Goal: Answer question/provide support

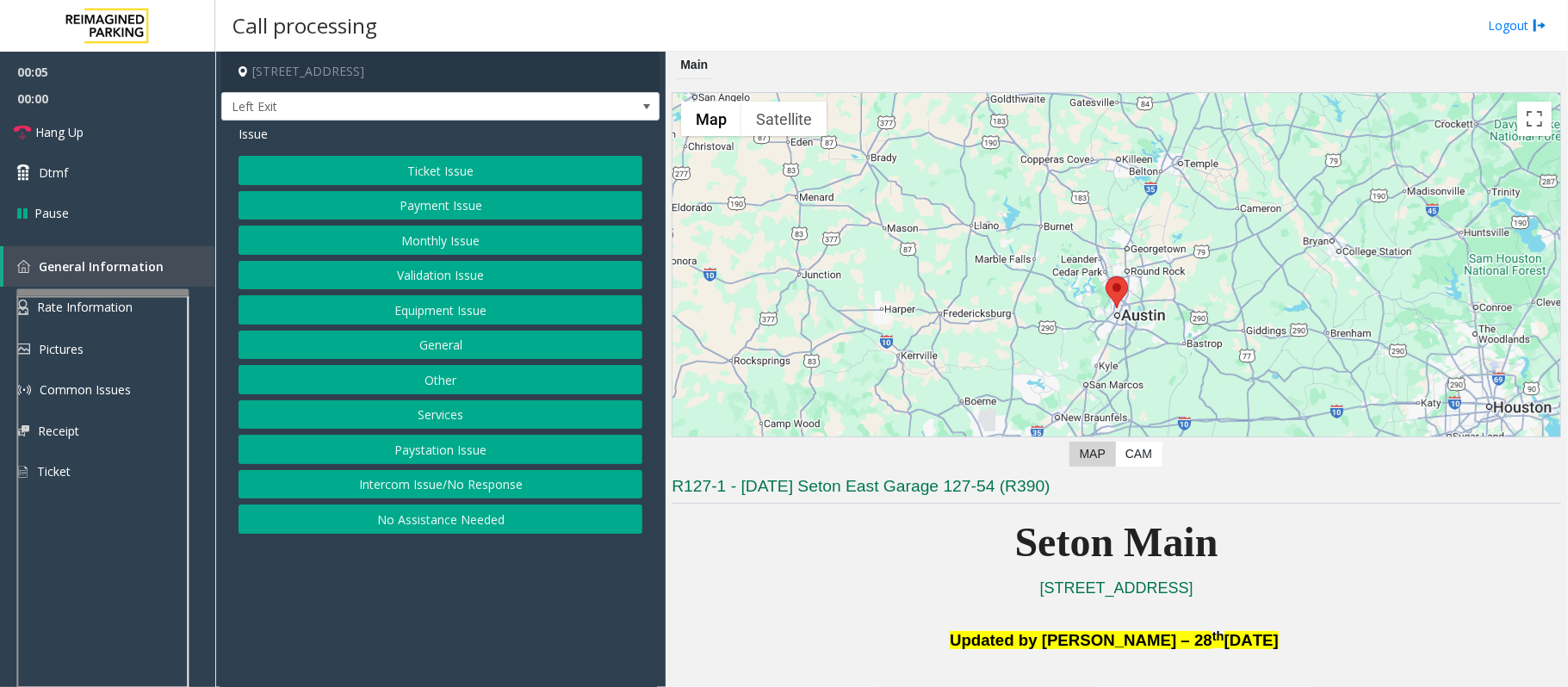
click at [386, 301] on button "Equipment Issue" at bounding box center [441, 310] width 404 height 29
click at [393, 311] on button "Gate / Door Won't Open" at bounding box center [441, 310] width 404 height 29
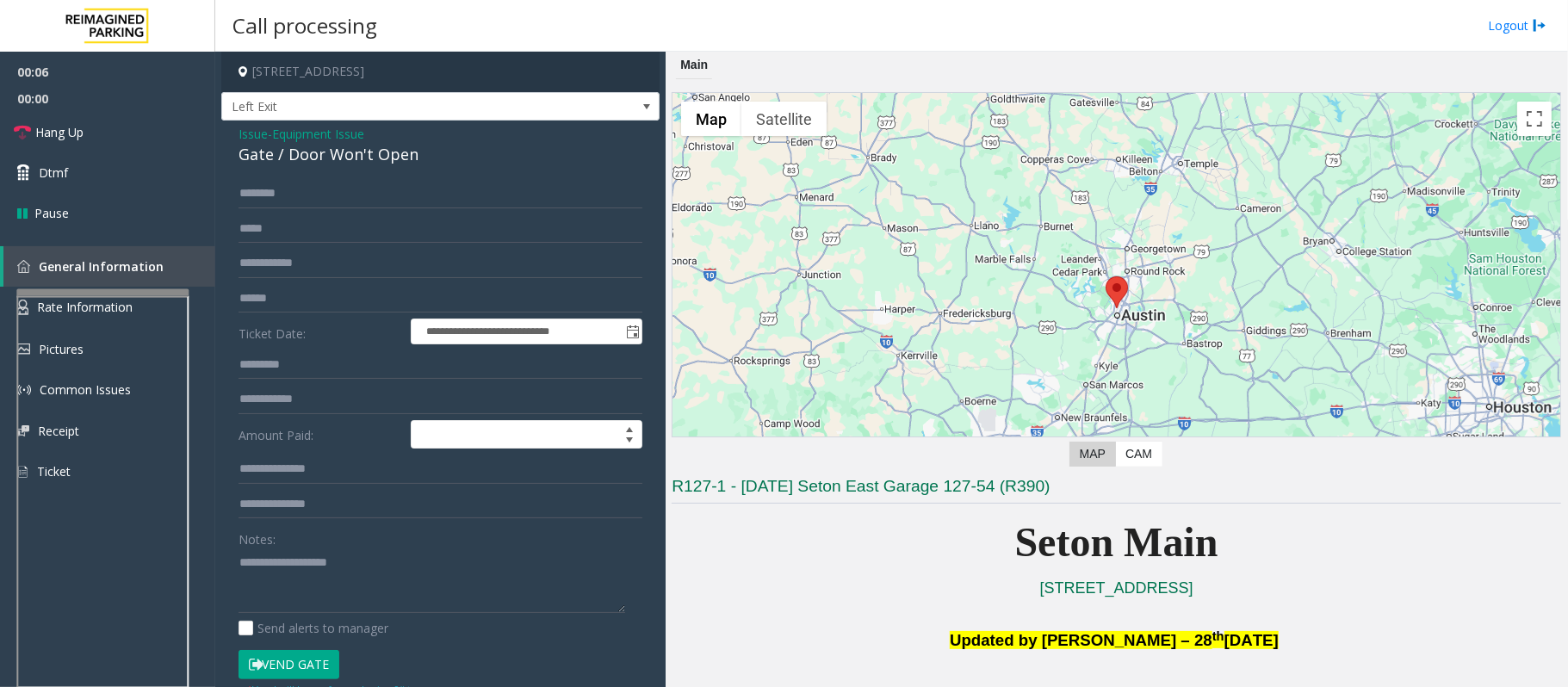
click at [318, 659] on button "Vend Gate" at bounding box center [289, 665] width 101 height 29
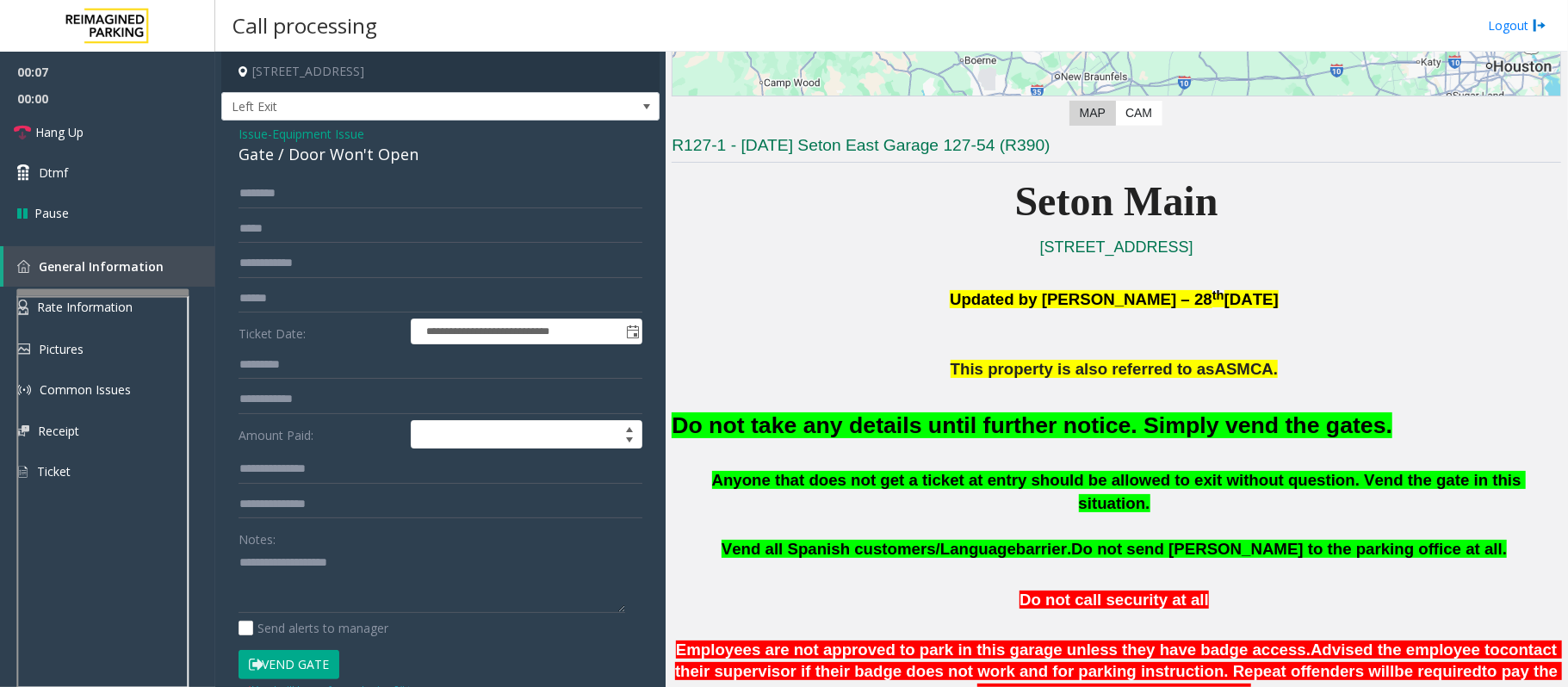
scroll to position [344, 0]
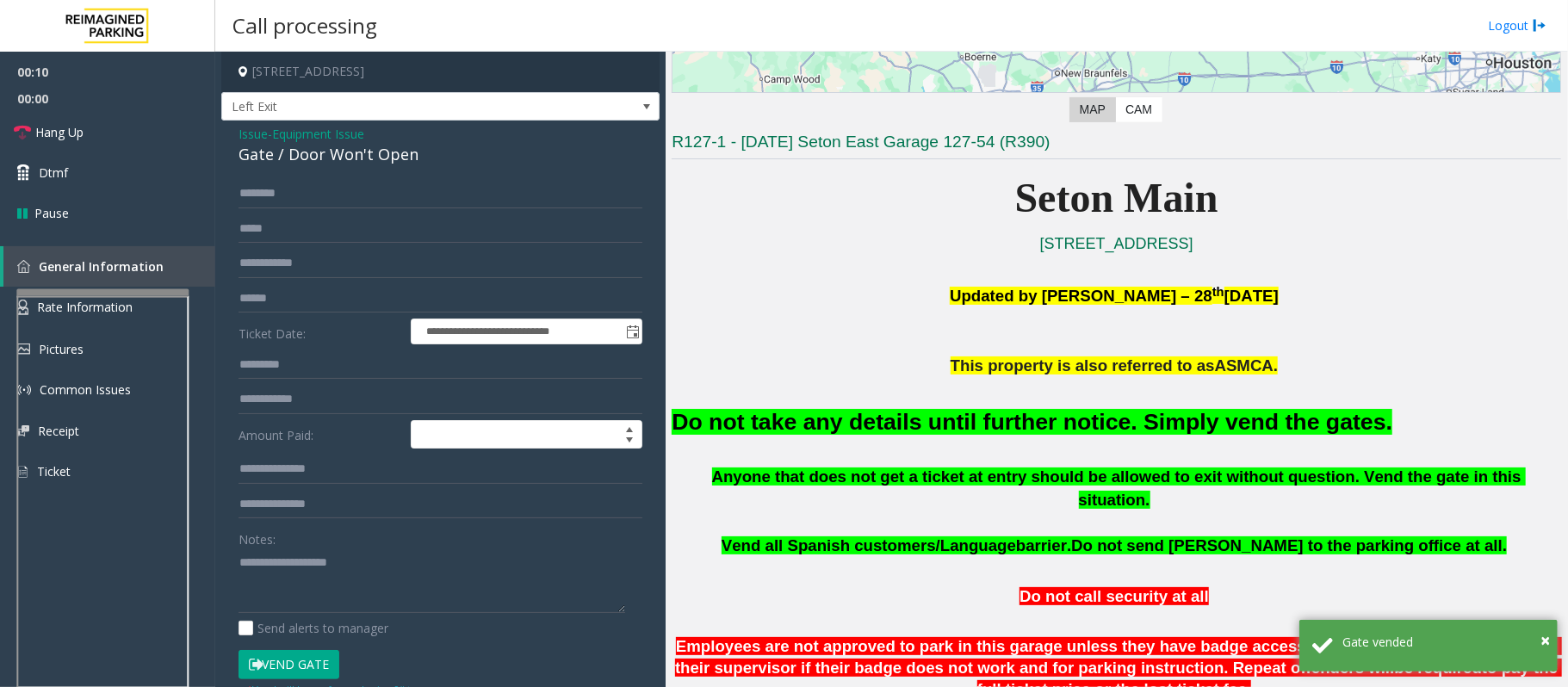
click at [256, 138] on span "Issue" at bounding box center [254, 134] width 29 height 18
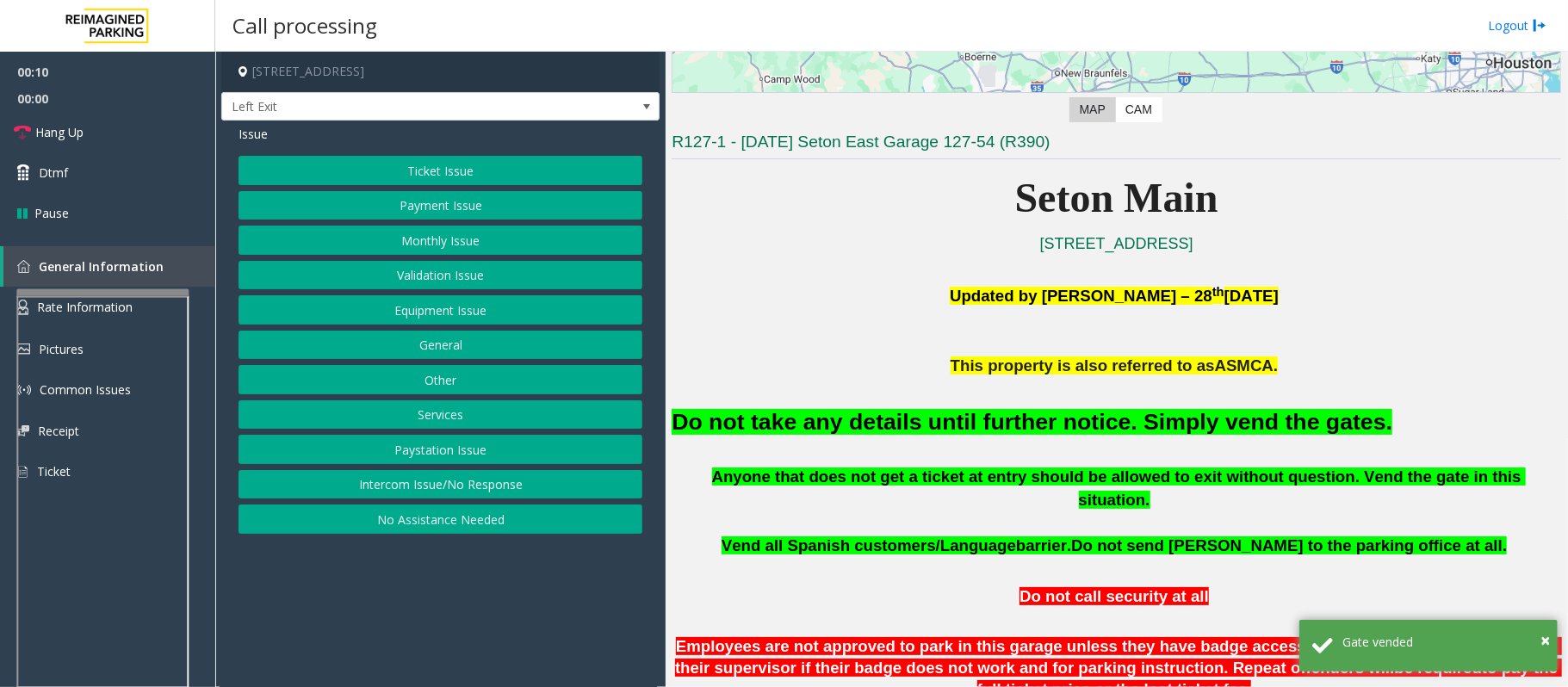
click at [346, 160] on button "Ticket Issue" at bounding box center [441, 171] width 404 height 29
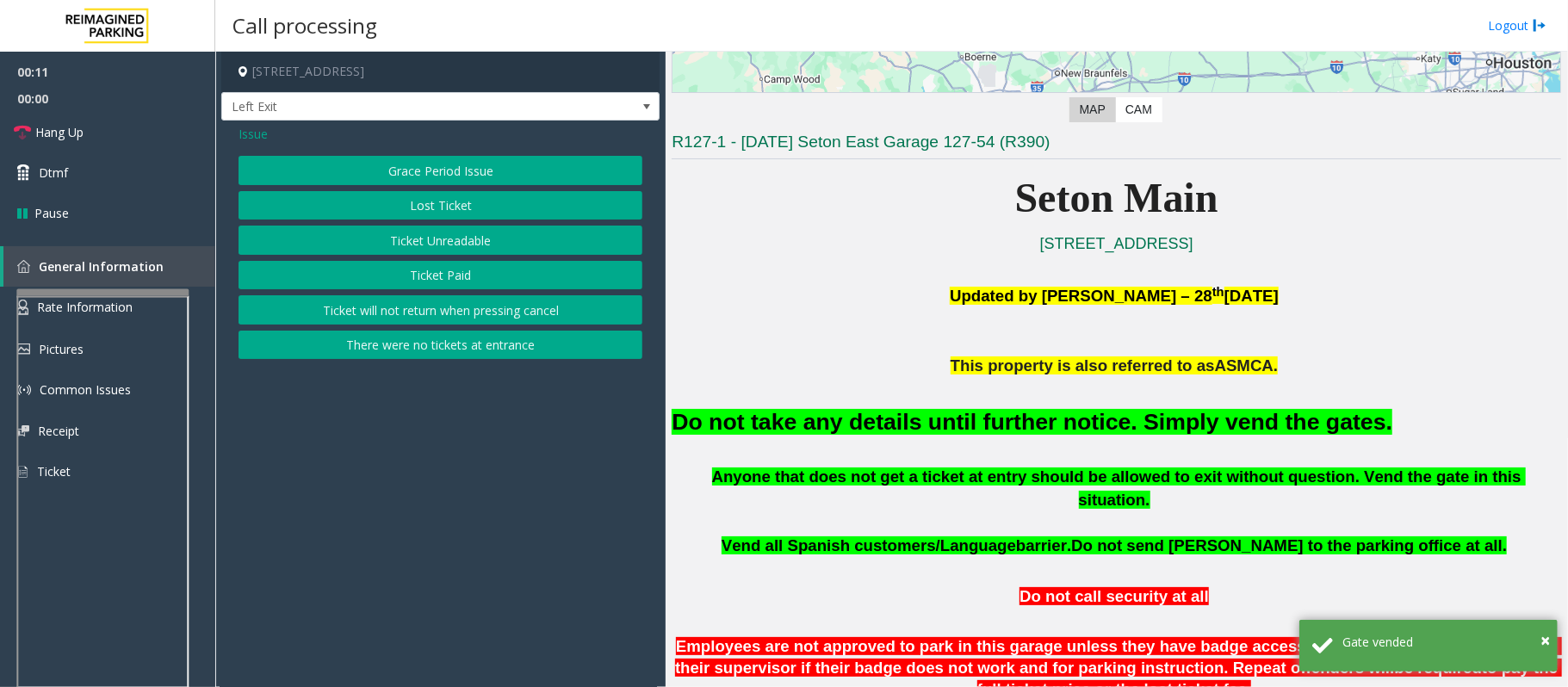
click at [423, 250] on button "Ticket Unreadable" at bounding box center [441, 241] width 404 height 29
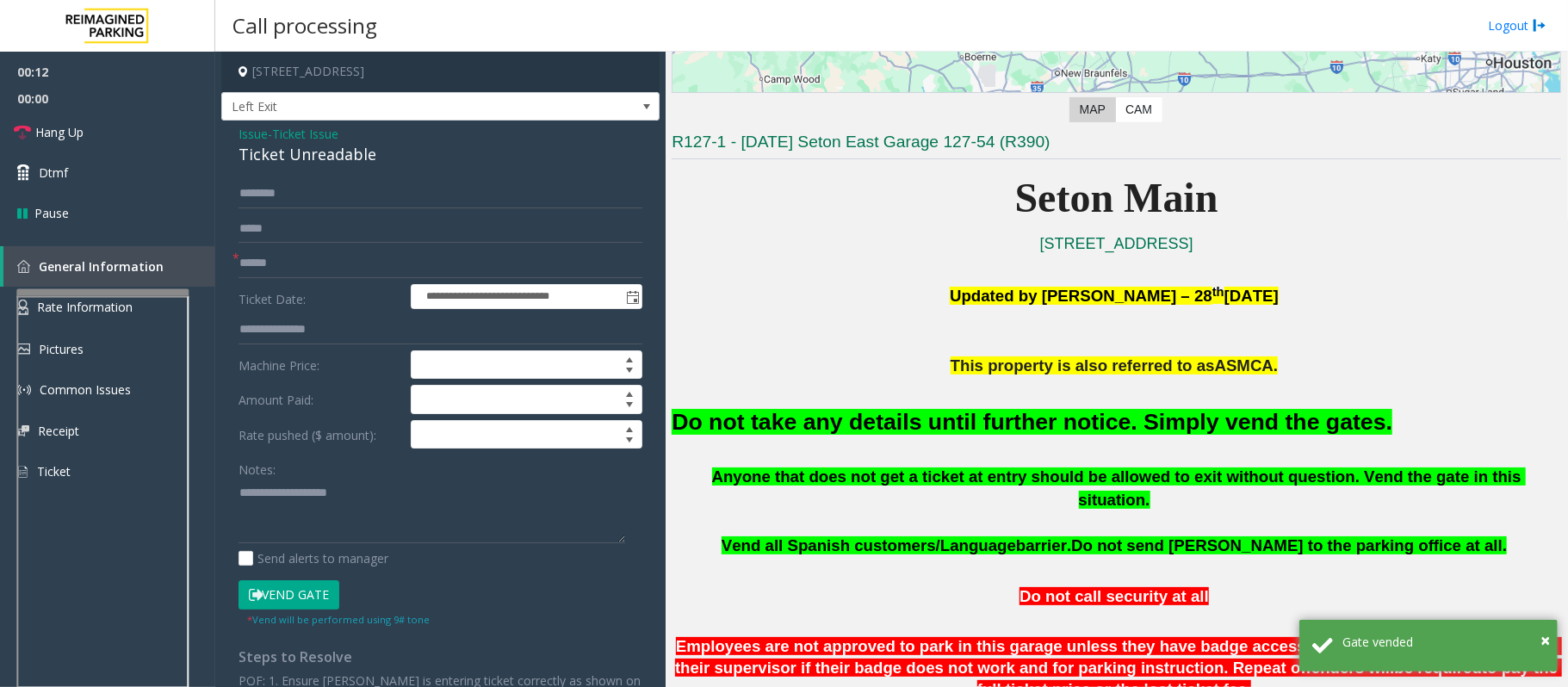
click at [929, 421] on font "Do not take any details until further notice. Simply vend the gates." at bounding box center [1032, 422] width 721 height 26
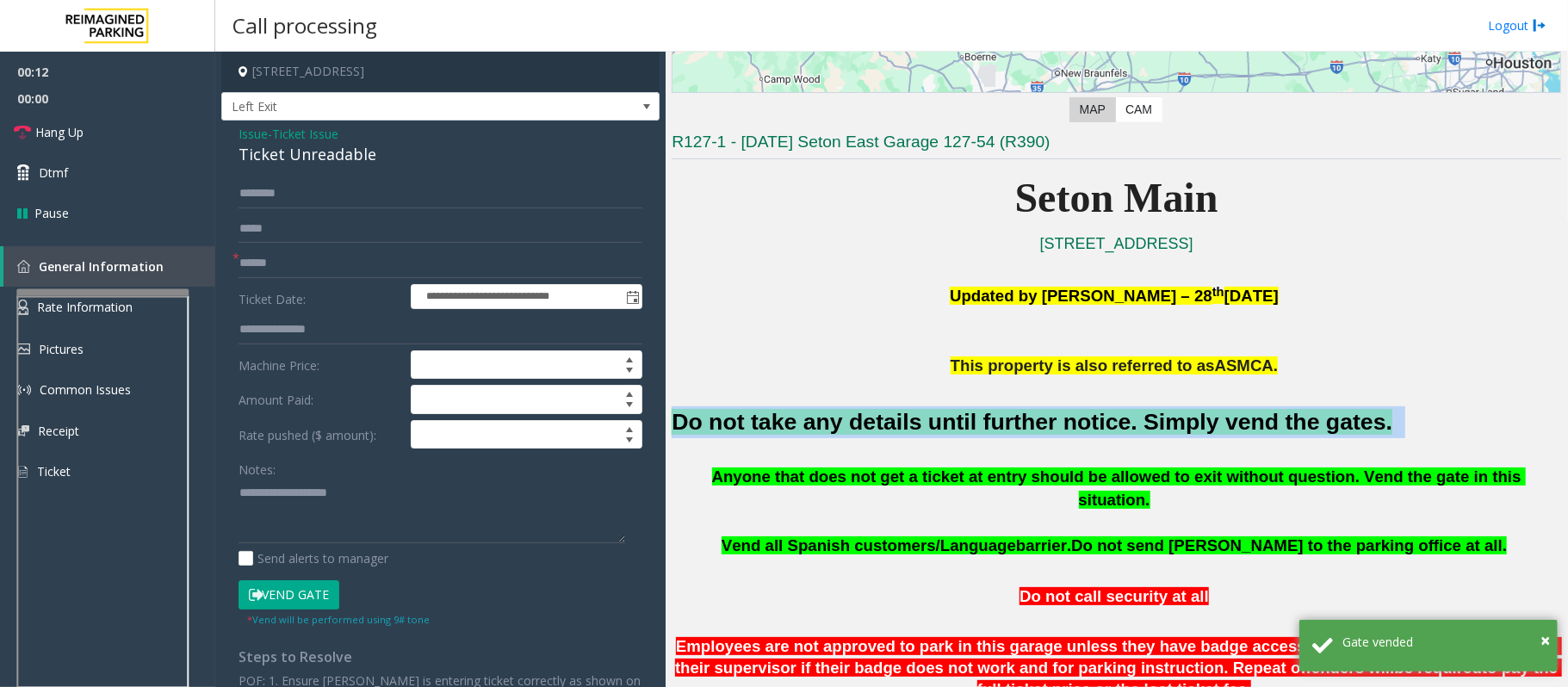
click at [929, 421] on font "Do not take any details until further notice. Simply vend the gates." at bounding box center [1032, 422] width 721 height 26
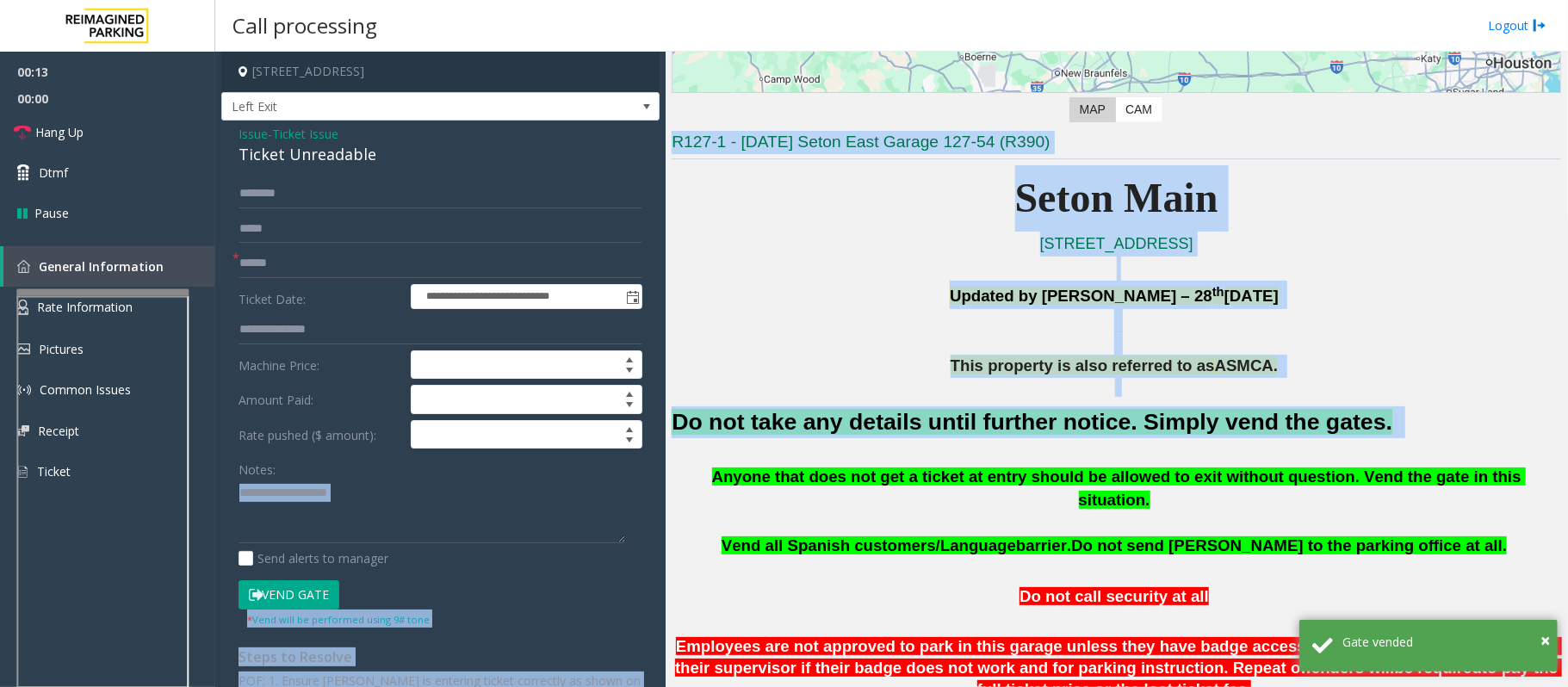
drag, startPoint x: 929, startPoint y: 421, endPoint x: 837, endPoint y: 446, distance: 95.3
click at [457, 524] on div "**********" at bounding box center [891, 369] width 1352 height 636
click at [863, 417] on font "Do not take any details until further notice. Simply vend the gates." at bounding box center [1032, 422] width 721 height 26
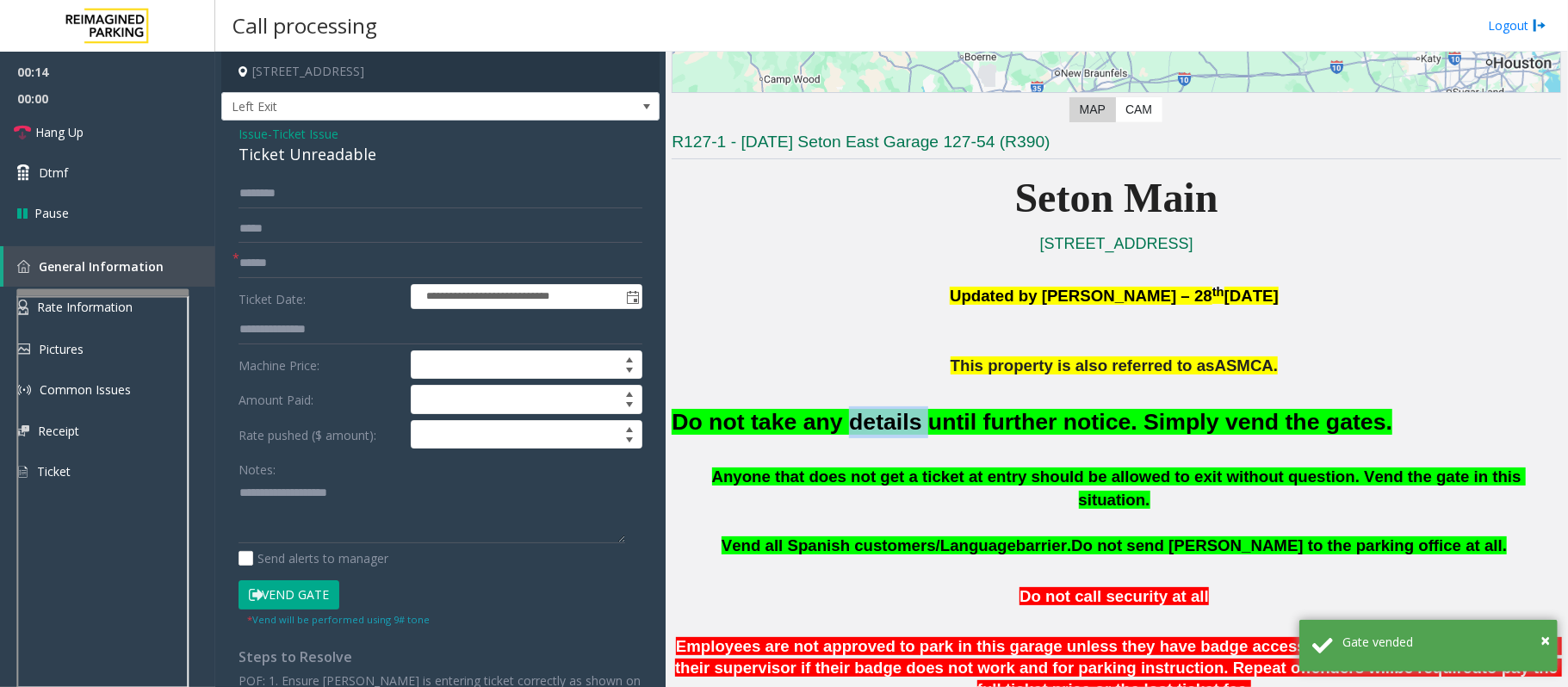
click at [863, 417] on font "Do not take any details until further notice. Simply vend the gates." at bounding box center [1032, 422] width 721 height 26
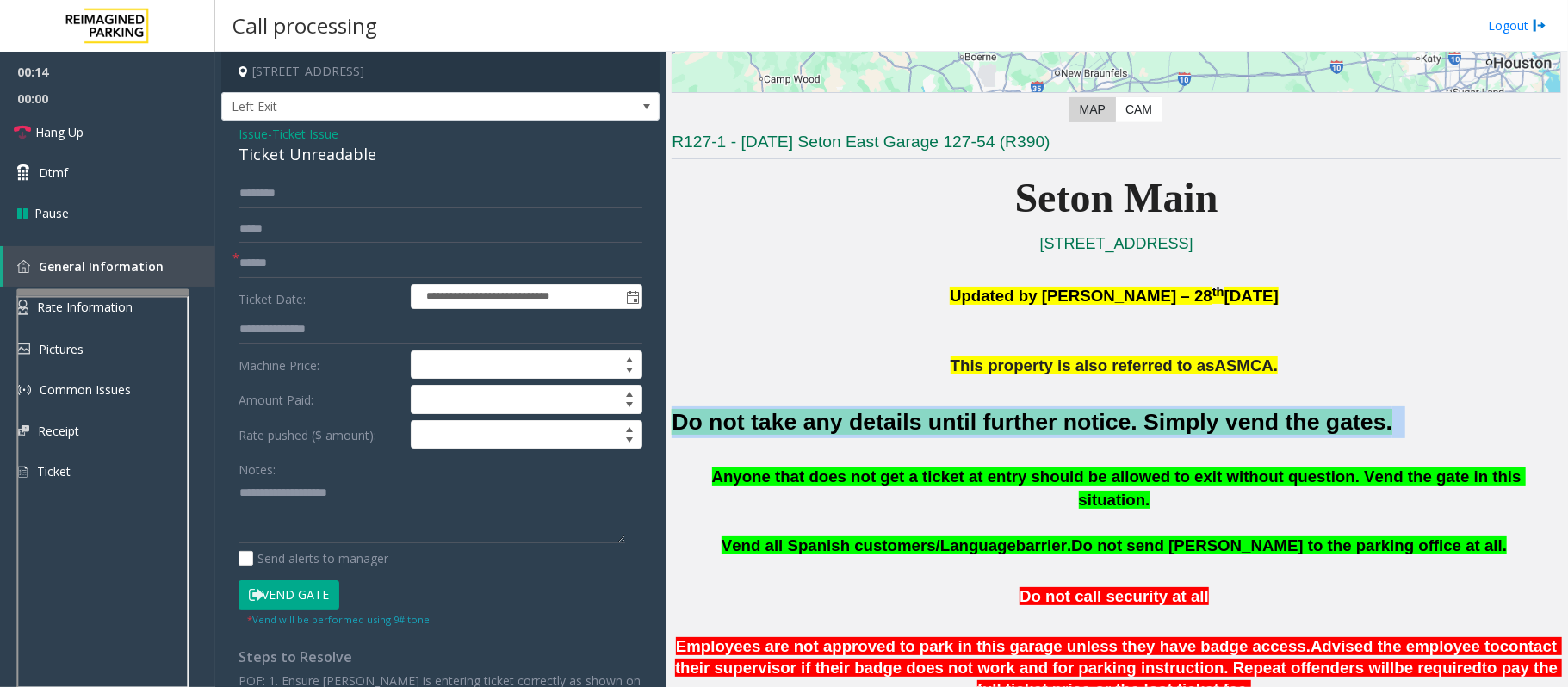
click at [863, 417] on font "Do not take any details until further notice. Simply vend the gates." at bounding box center [1032, 422] width 721 height 26
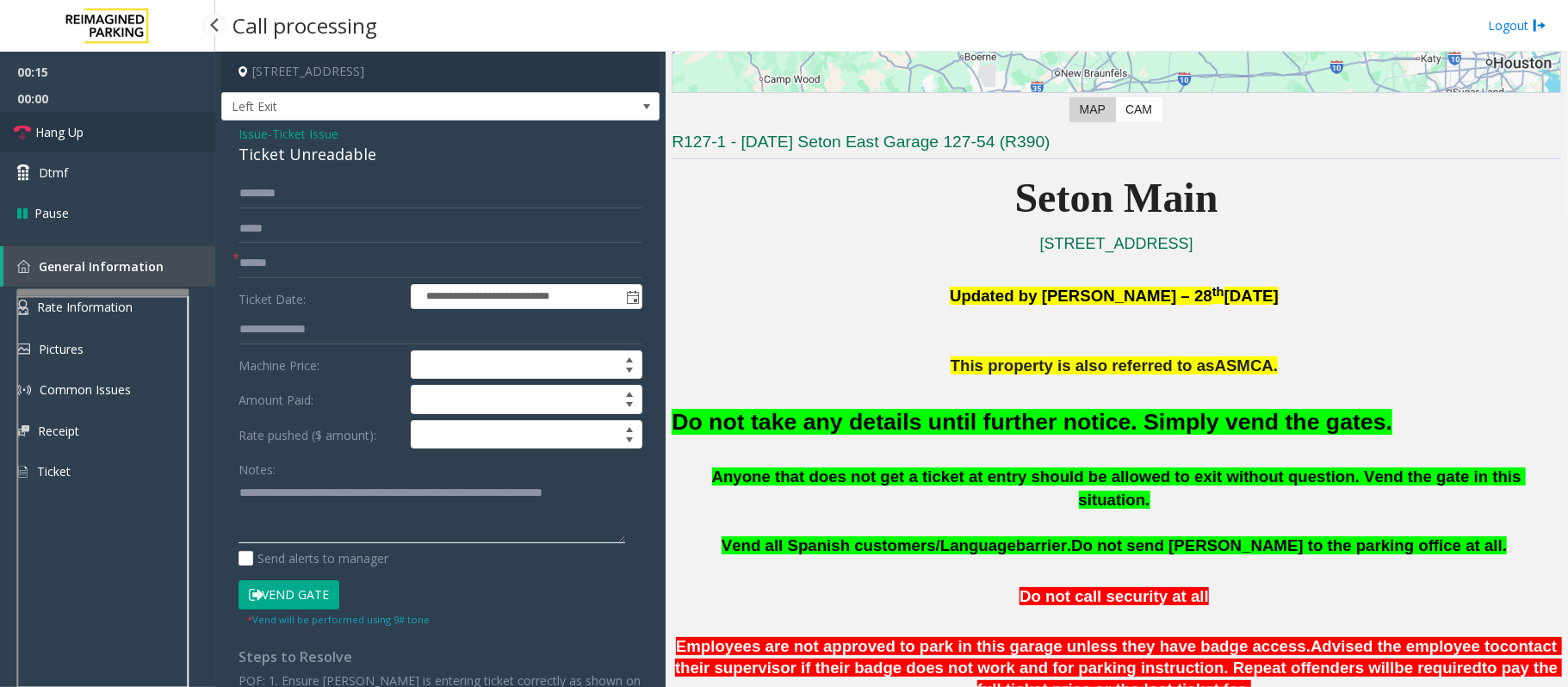
type textarea "**********"
click at [63, 118] on link "Hang Up" at bounding box center [107, 132] width 215 height 40
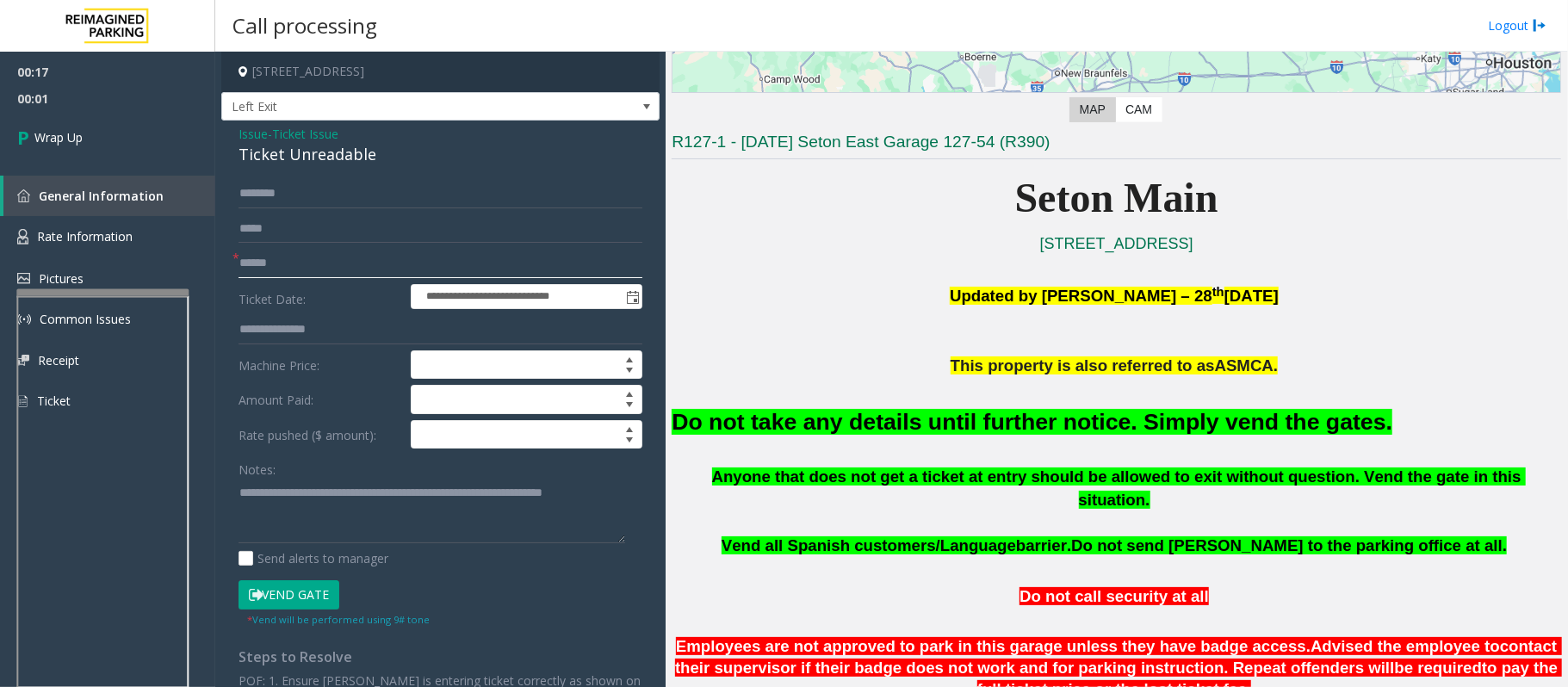
click at [259, 265] on input "text" at bounding box center [441, 264] width 404 height 29
type input "**"
click at [130, 130] on link "Wrap Up" at bounding box center [107, 137] width 215 height 51
